Goal: Find specific page/section: Find specific page/section

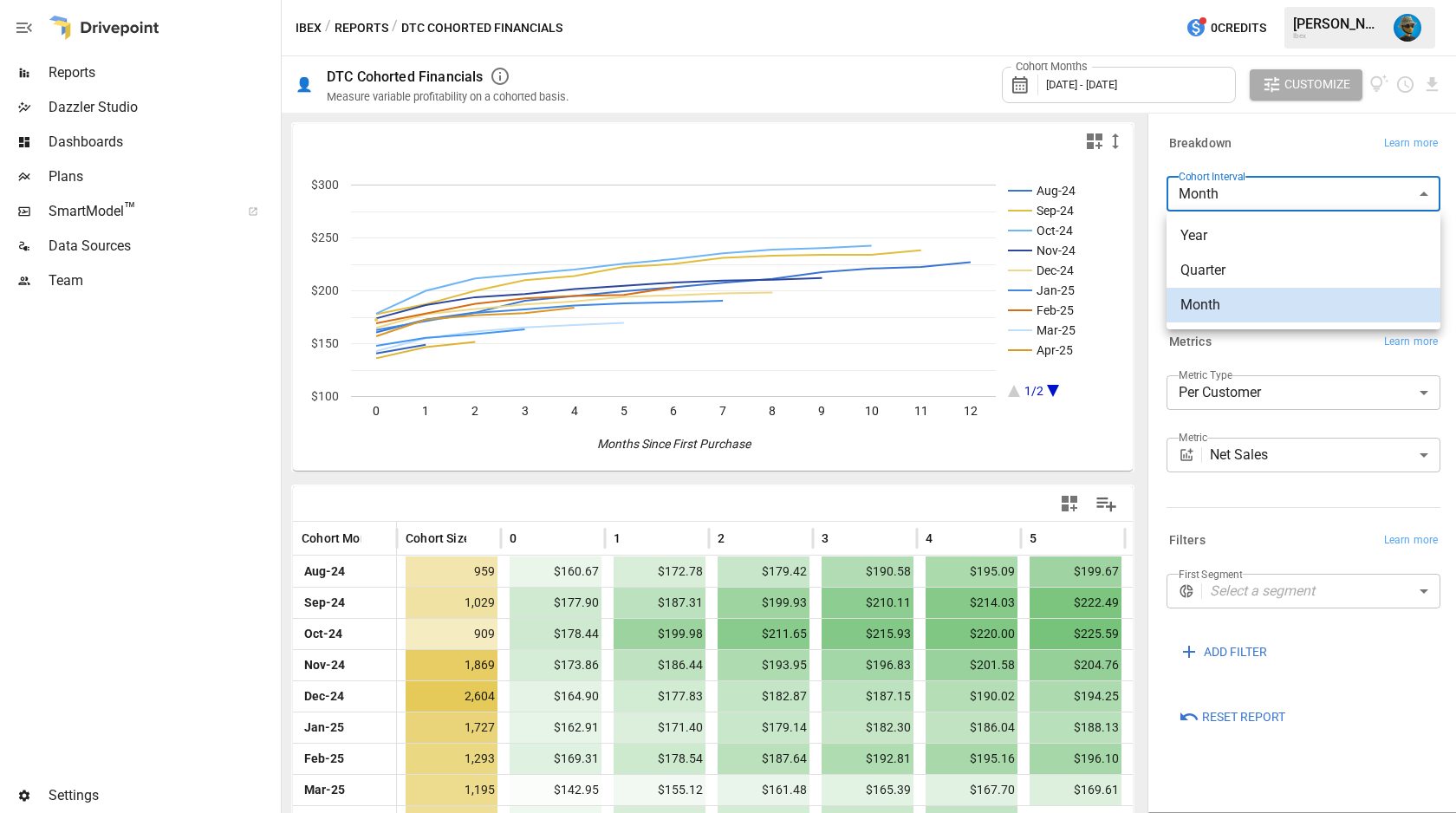
click at [1220, 0] on body "Reports Dazzler Studio Dashboards Plans SmartModel ™ Data Sources Team Settings…" at bounding box center [728, 0] width 1456 height 0
click at [1220, 186] on div at bounding box center [728, 406] width 1456 height 813
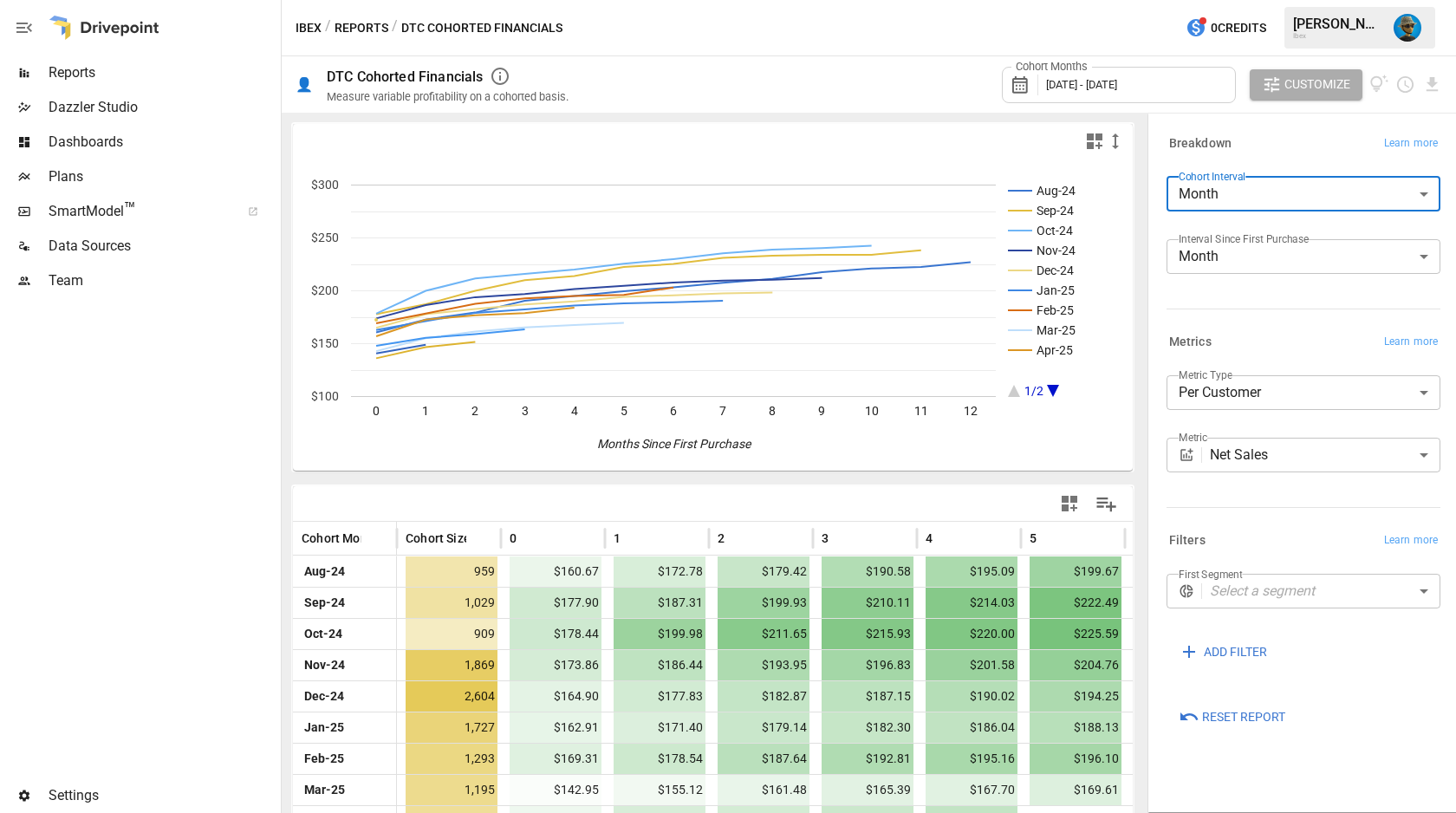
click at [1278, 0] on body "Reports Dazzler Studio Dashboards Plans SmartModel ™ Data Sources Team Settings…" at bounding box center [728, 0] width 1456 height 0
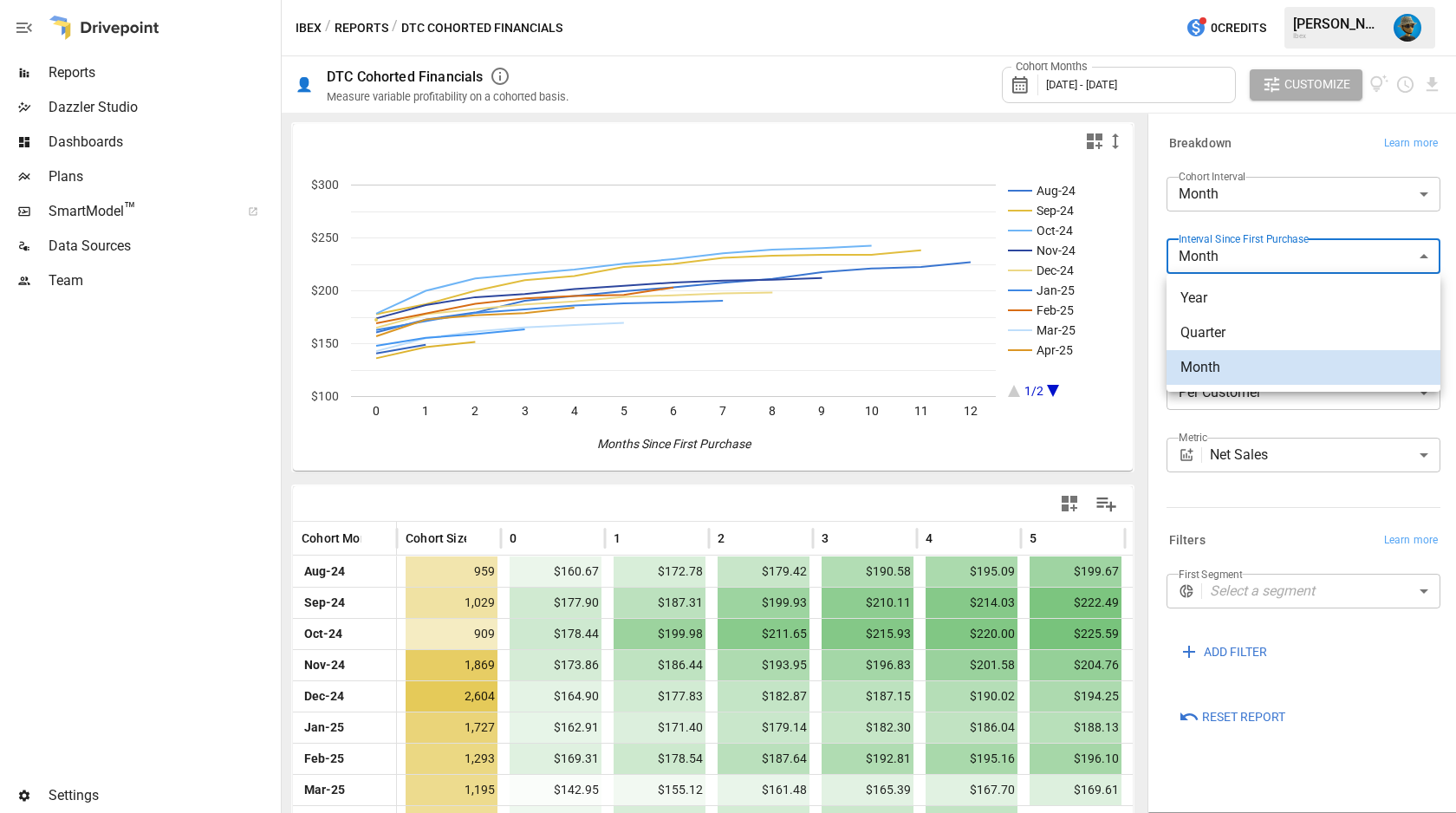
click at [1296, 127] on div at bounding box center [728, 406] width 1456 height 813
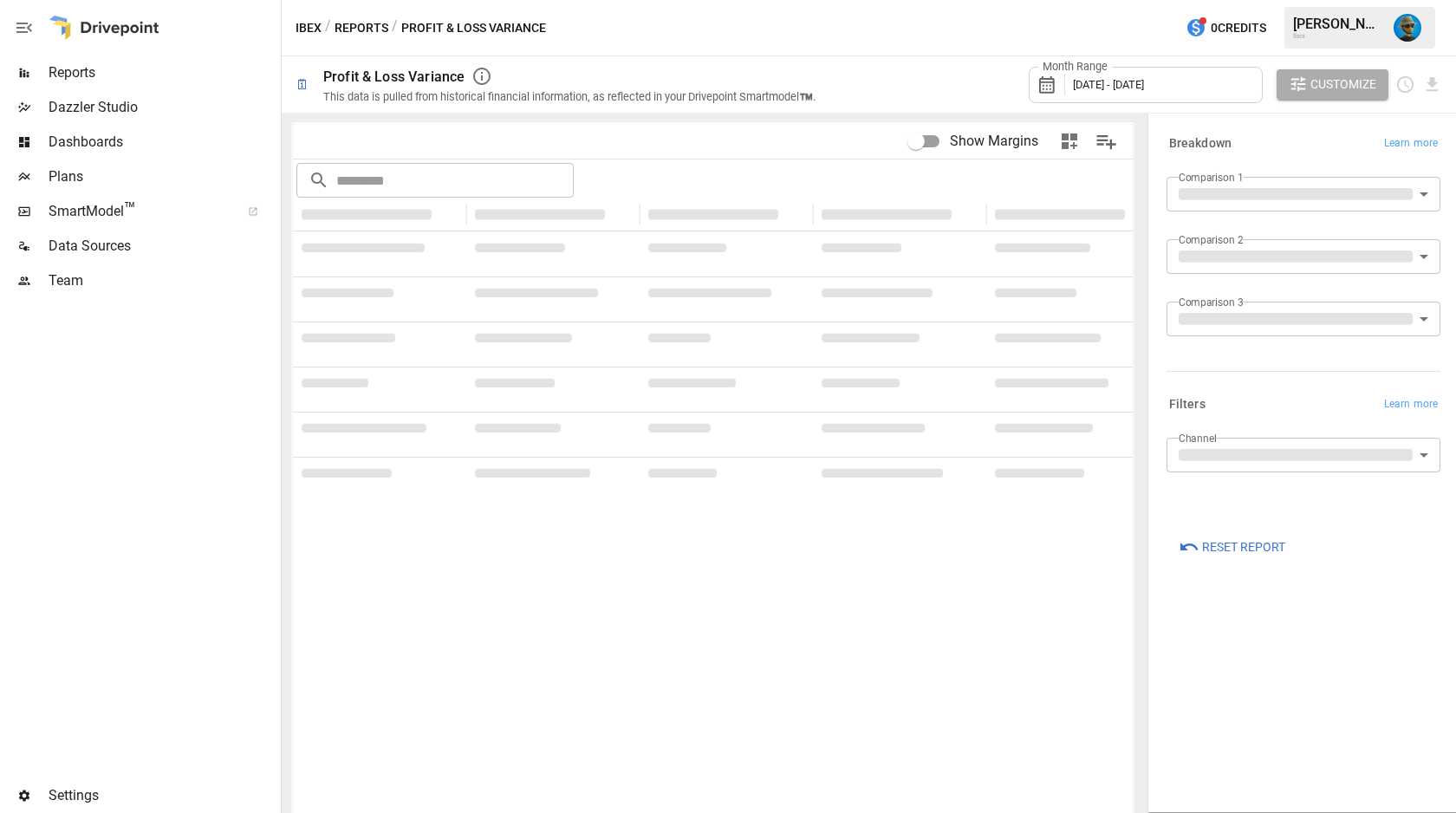
type input "**********"
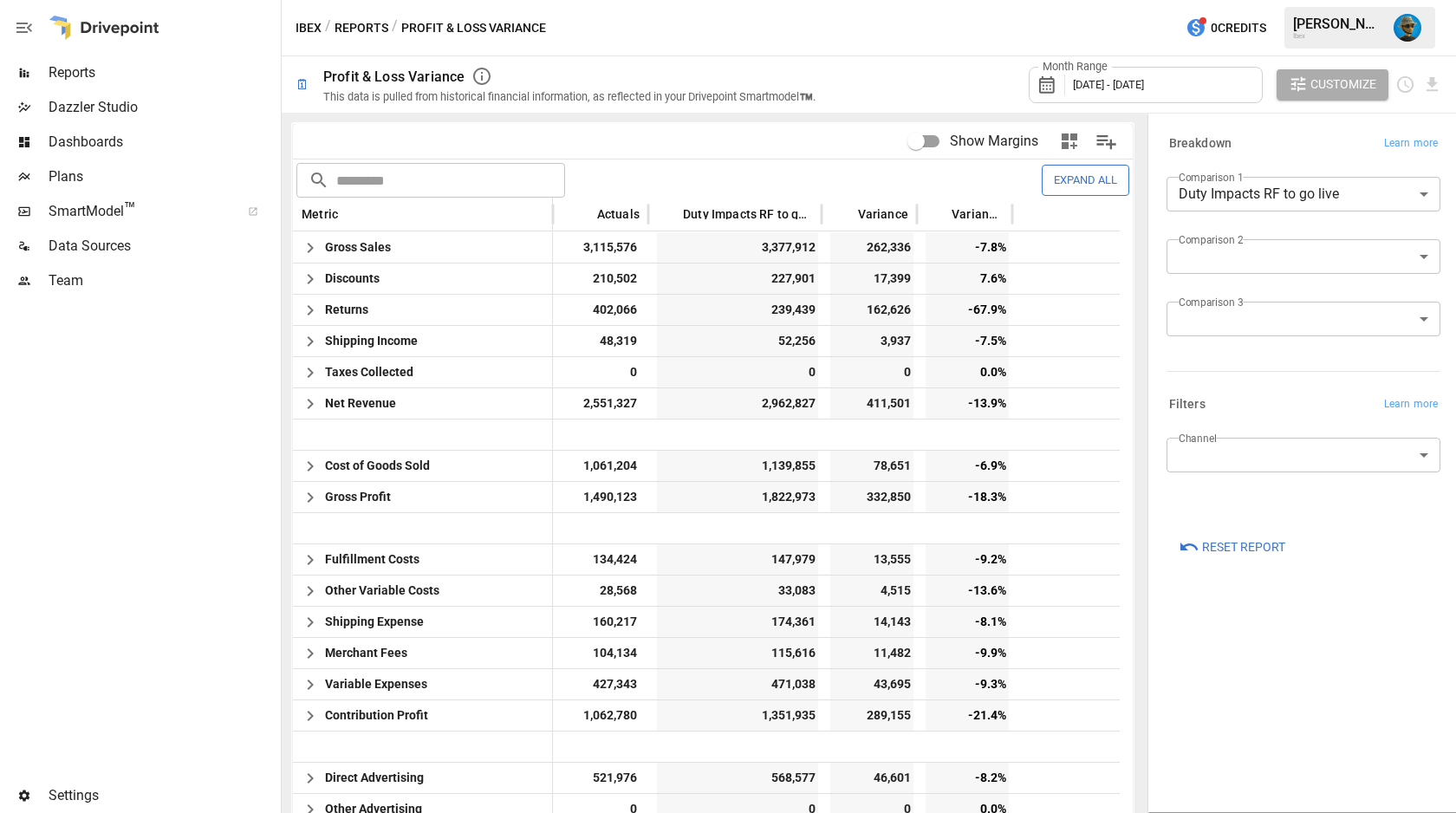
click at [1359, 0] on body "Reports Dazzler Studio Dashboards Plans SmartModel ™ Data Sources Team Settings…" at bounding box center [728, 0] width 1456 height 0
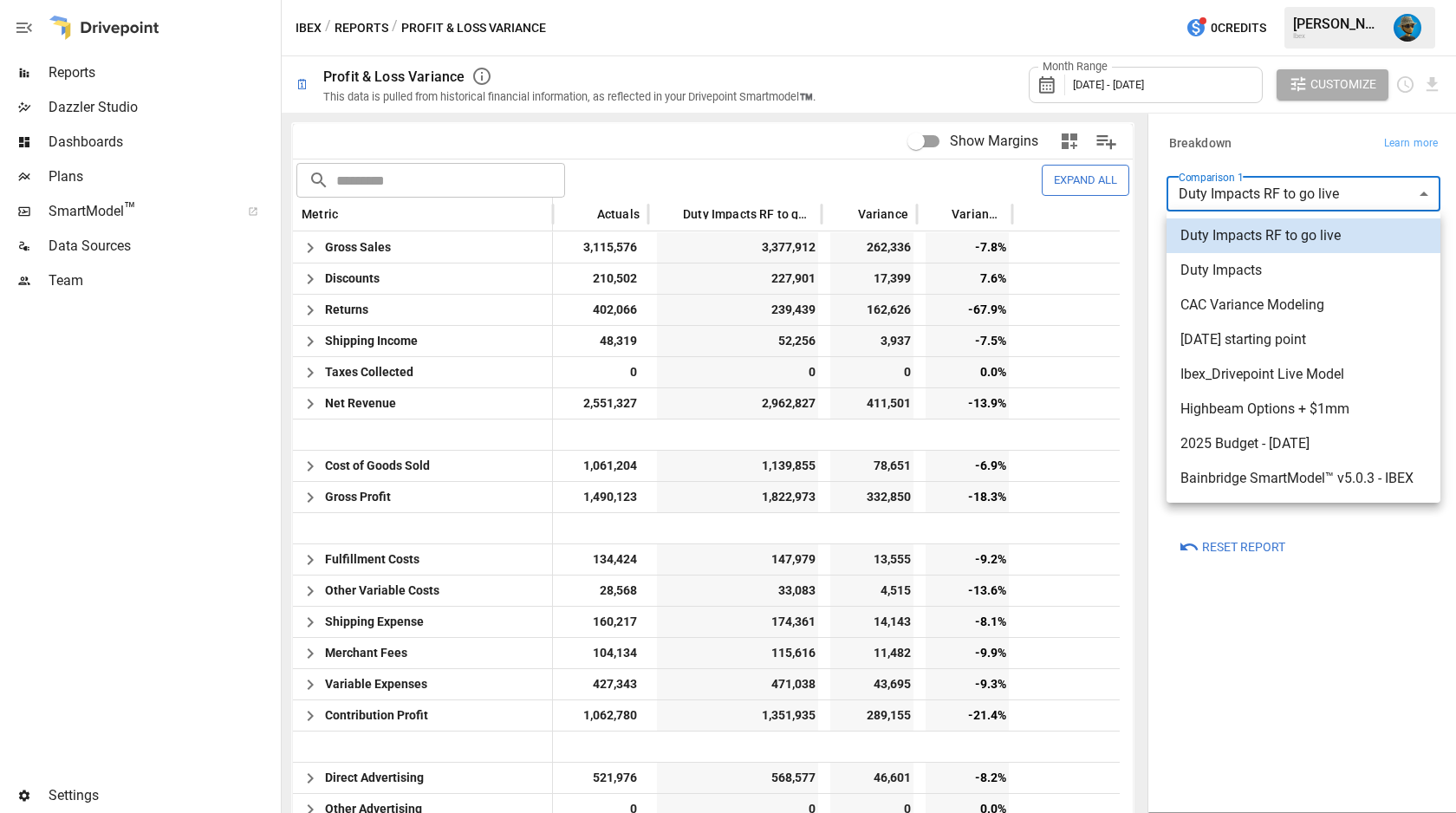
click at [1359, 201] on div at bounding box center [728, 406] width 1456 height 813
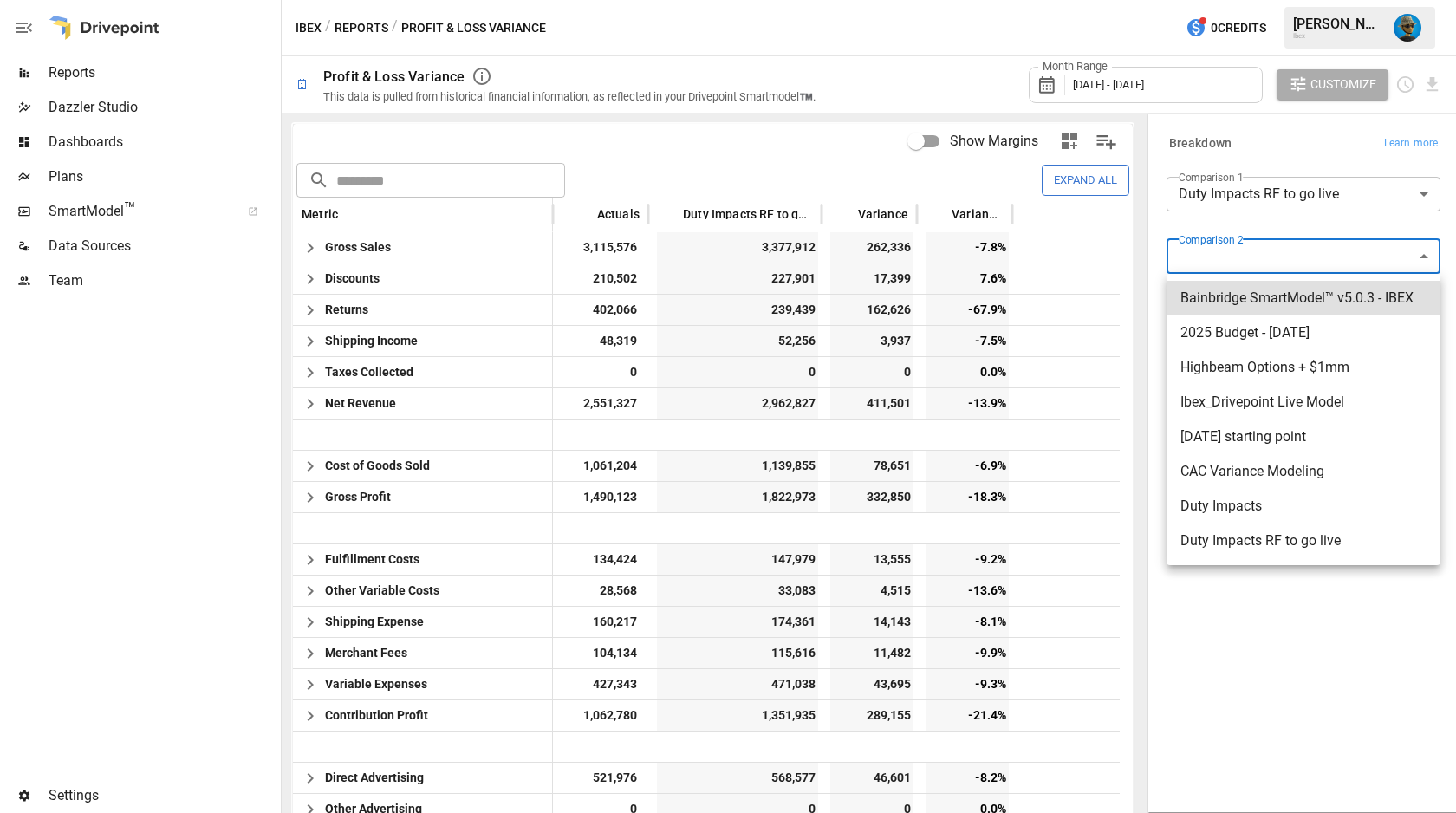
click at [1309, 0] on body "Reports Dazzler Studio Dashboards Plans SmartModel ™ Data Sources Team Settings…" at bounding box center [728, 0] width 1456 height 0
click at [1282, 156] on div at bounding box center [728, 406] width 1456 height 813
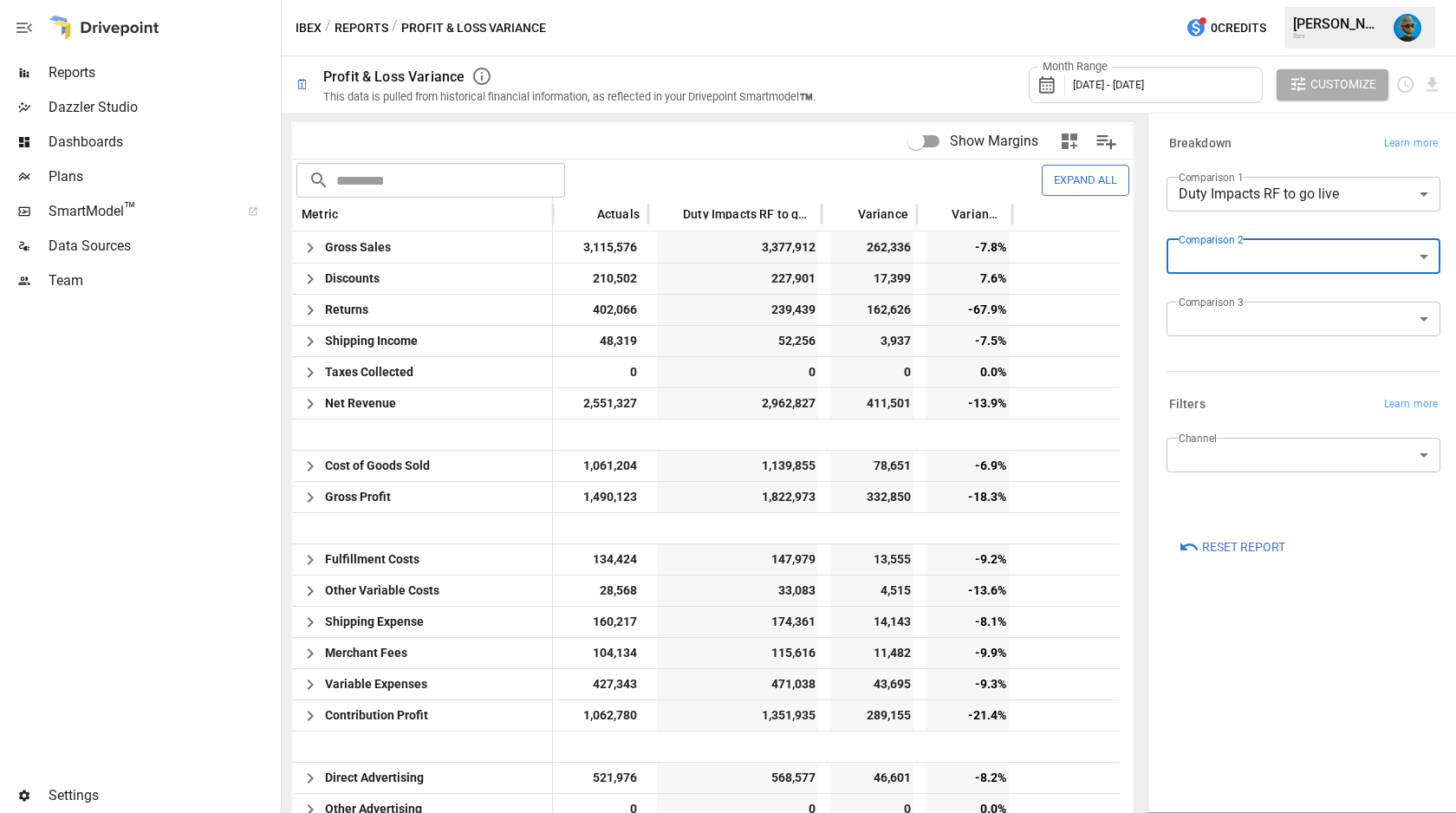
click at [1249, 0] on body "Reports Dazzler Studio Dashboards Plans SmartModel ™ Data Sources Team Settings…" at bounding box center [728, 0] width 1456 height 0
